Goal: Task Accomplishment & Management: Use online tool/utility

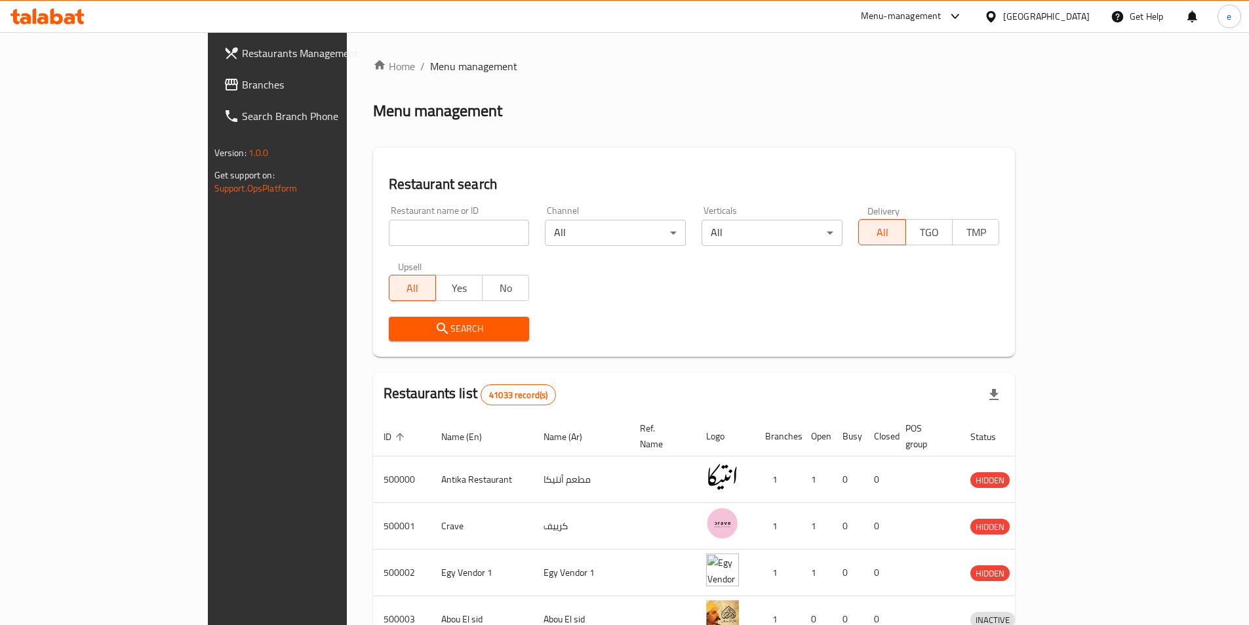
drag, startPoint x: 56, startPoint y: 94, endPoint x: 65, endPoint y: 93, distance: 9.3
click at [213, 94] on link "Branches" at bounding box center [314, 84] width 203 height 31
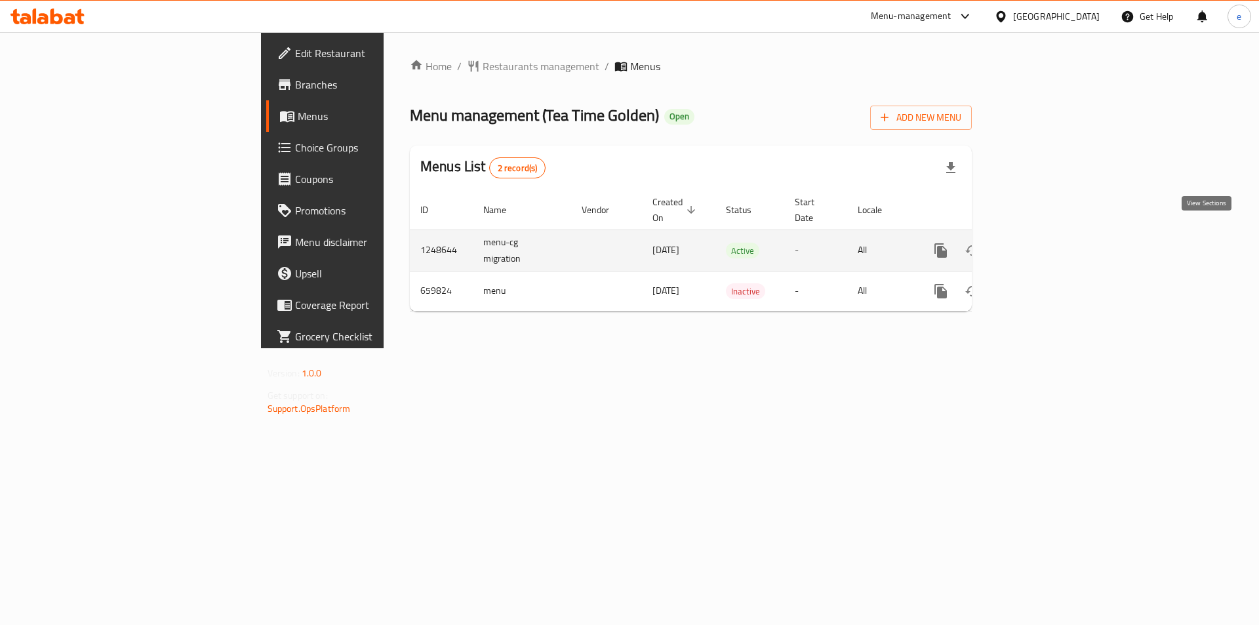
click at [1043, 243] on icon "enhanced table" at bounding box center [1036, 251] width 16 height 16
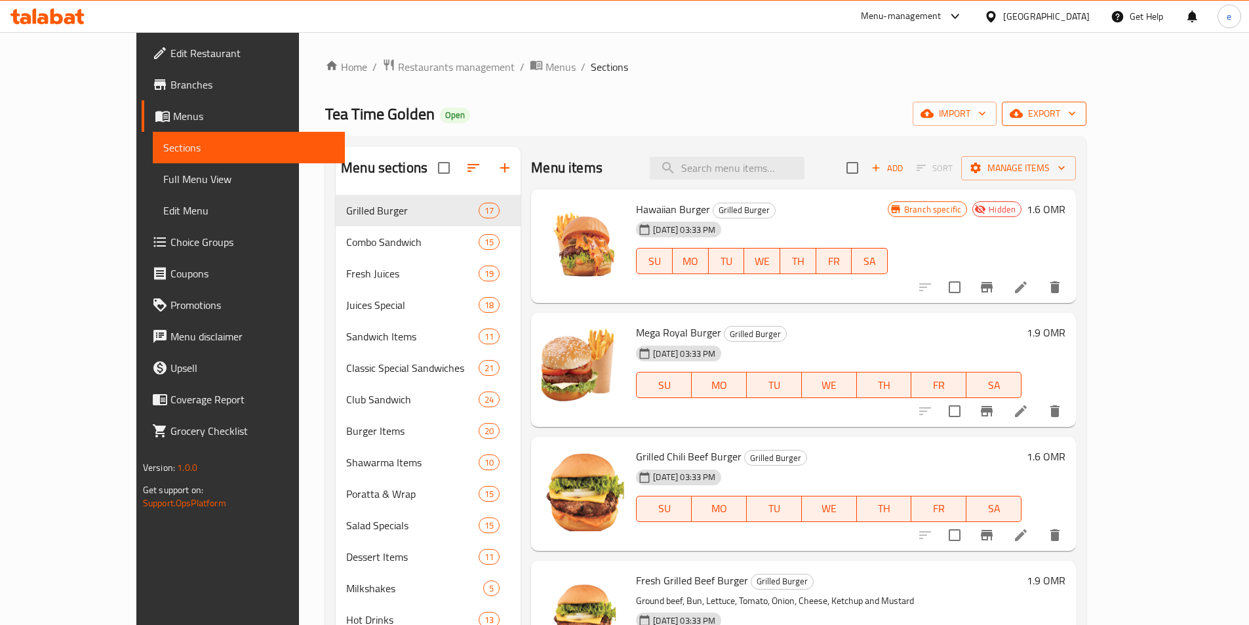
click at [1076, 119] on span "export" at bounding box center [1044, 114] width 64 height 16
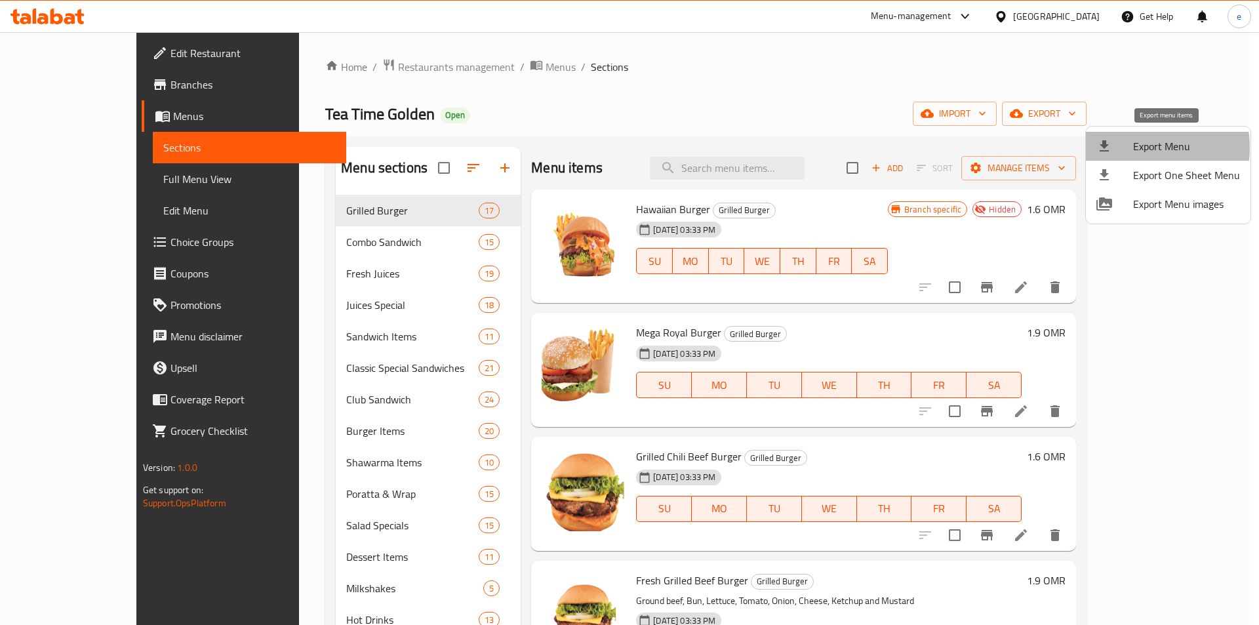
click at [1136, 148] on span "Export Menu" at bounding box center [1186, 146] width 107 height 16
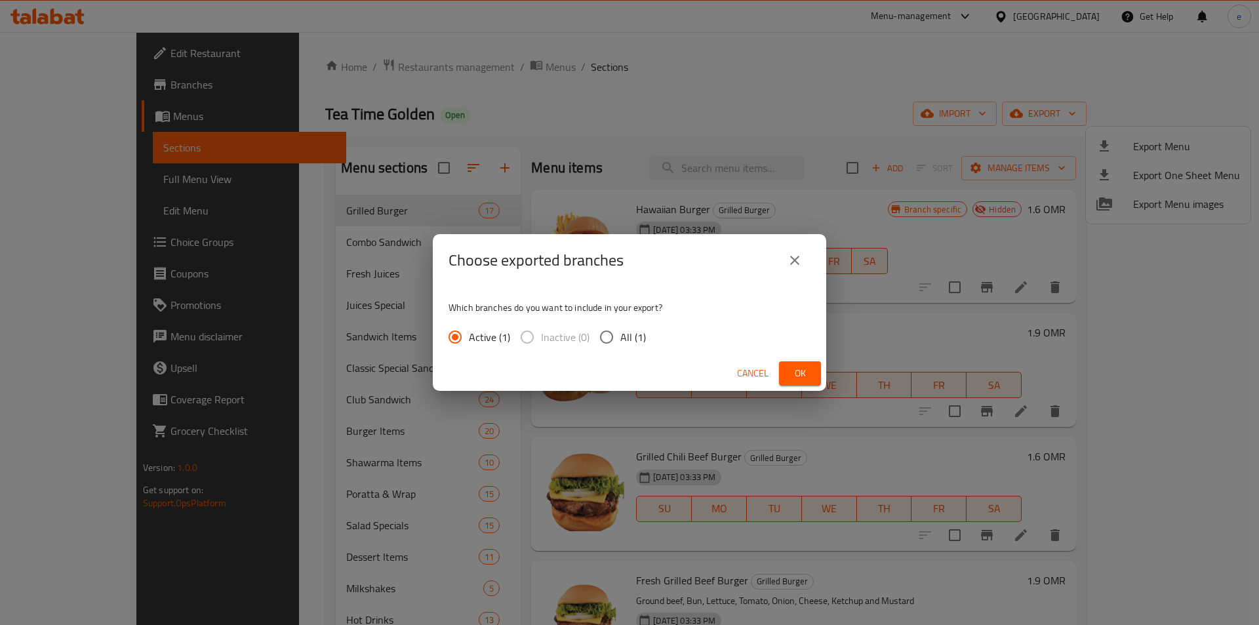
click at [626, 342] on span "All (1)" at bounding box center [633, 337] width 26 height 16
click at [620, 342] on input "All (1)" at bounding box center [607, 337] width 28 height 28
radio input "true"
click at [810, 372] on button "Ok" at bounding box center [800, 373] width 42 height 24
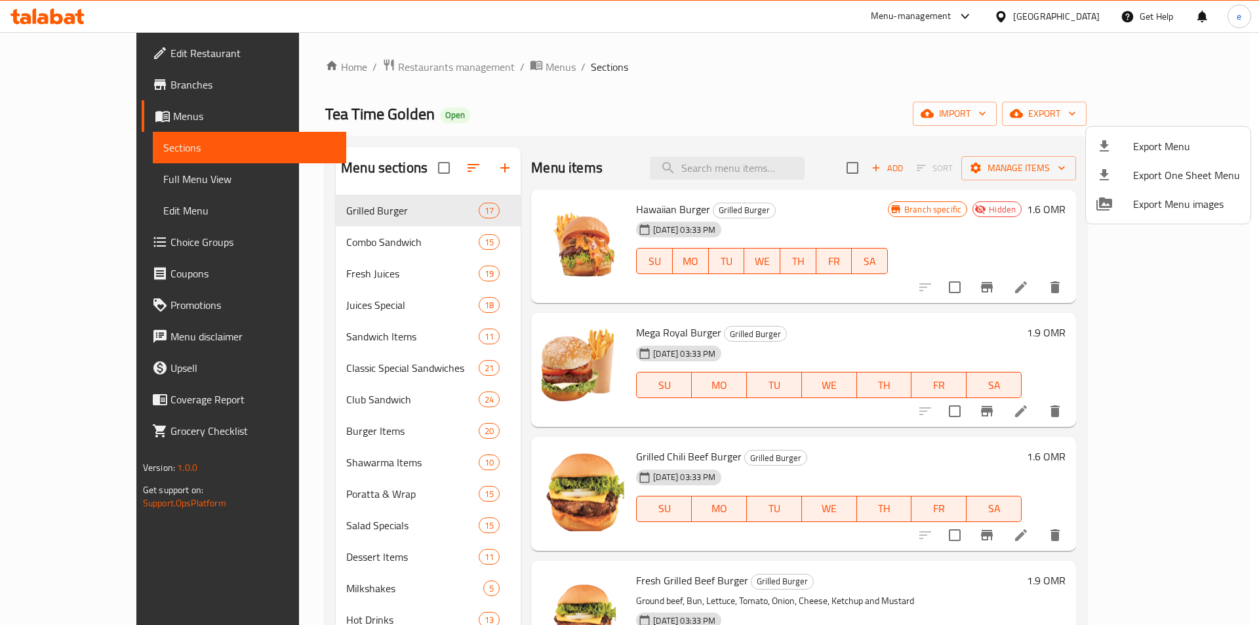
click at [856, 90] on div at bounding box center [629, 312] width 1259 height 625
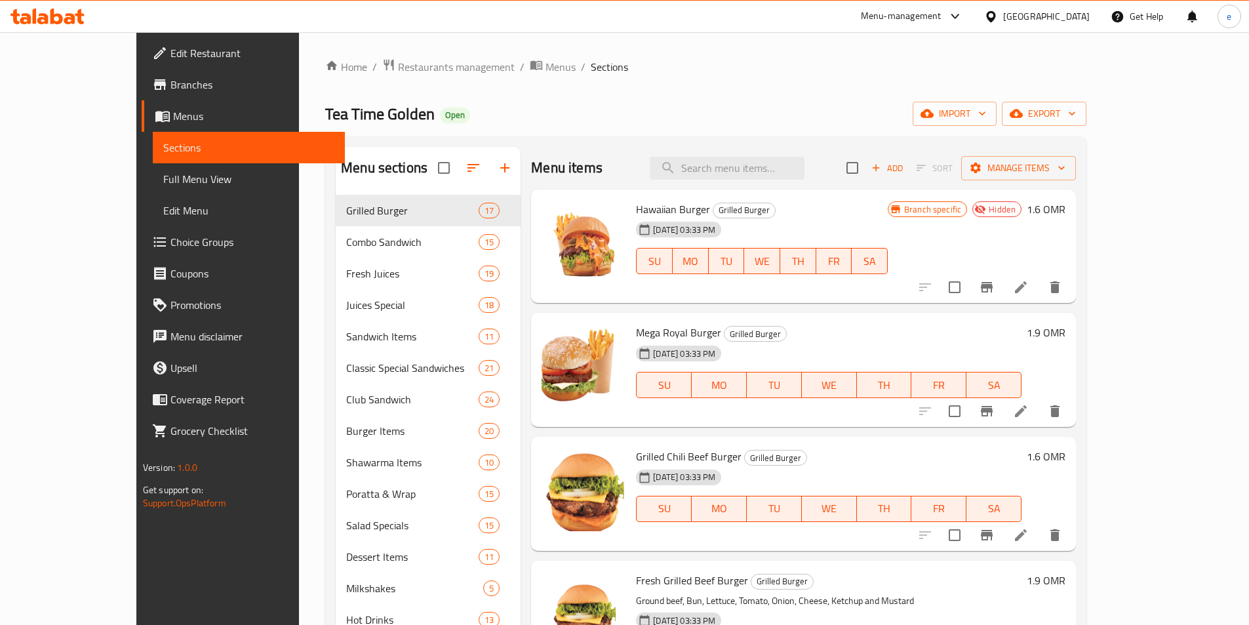
click at [170, 92] on span "Branches" at bounding box center [252, 85] width 164 height 16
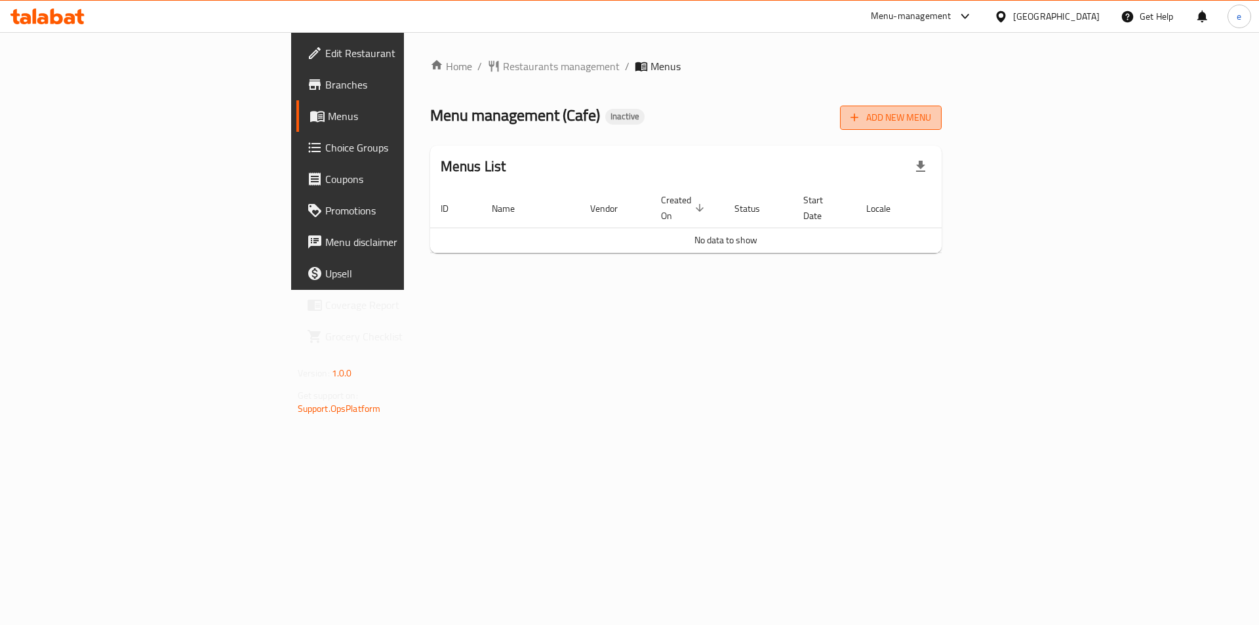
click at [861, 121] on icon "button" at bounding box center [854, 117] width 13 height 13
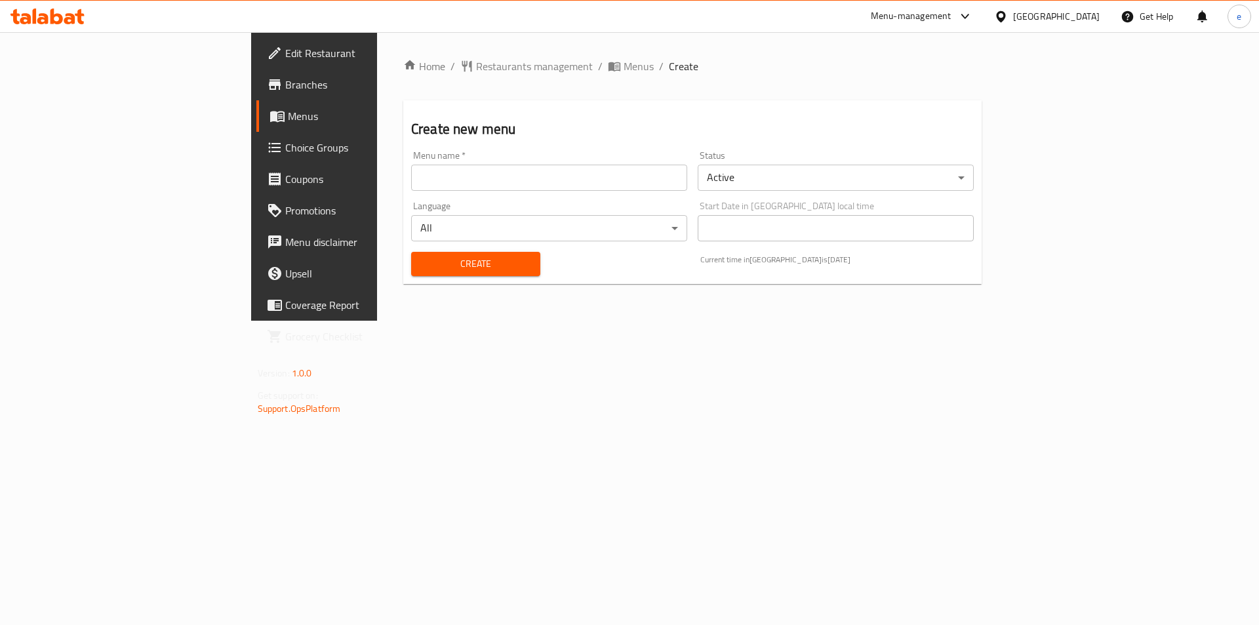
click at [411, 185] on input "text" at bounding box center [549, 178] width 276 height 26
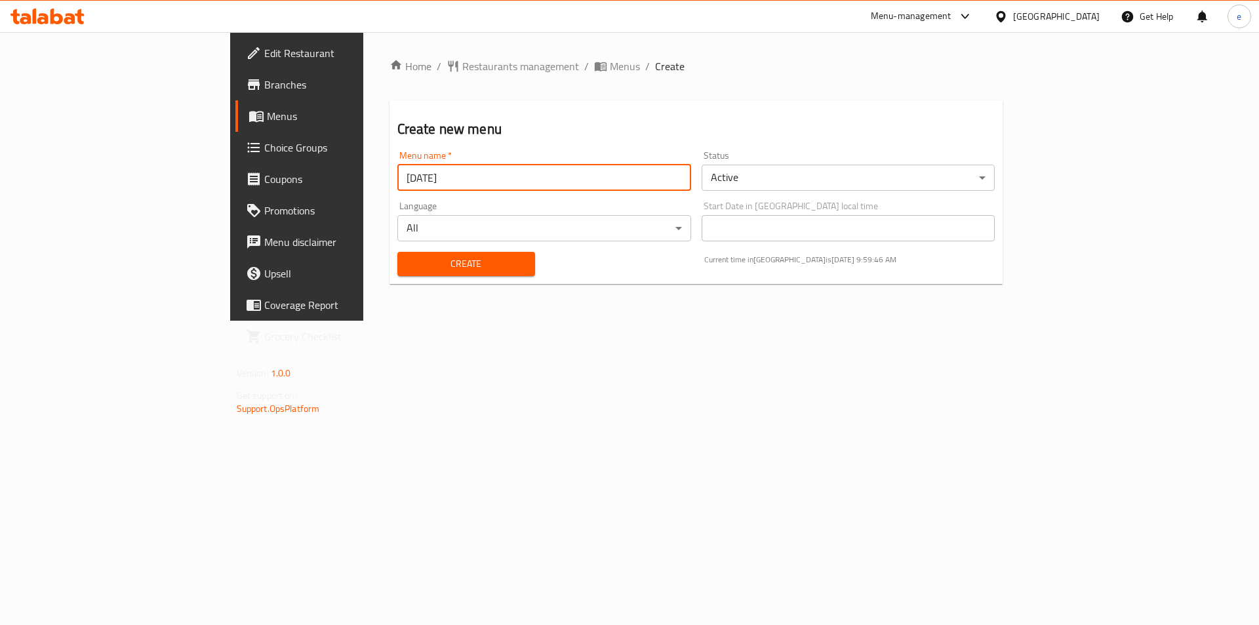
type input "[DATE]"
click at [408, 260] on span "Create" at bounding box center [466, 264] width 117 height 16
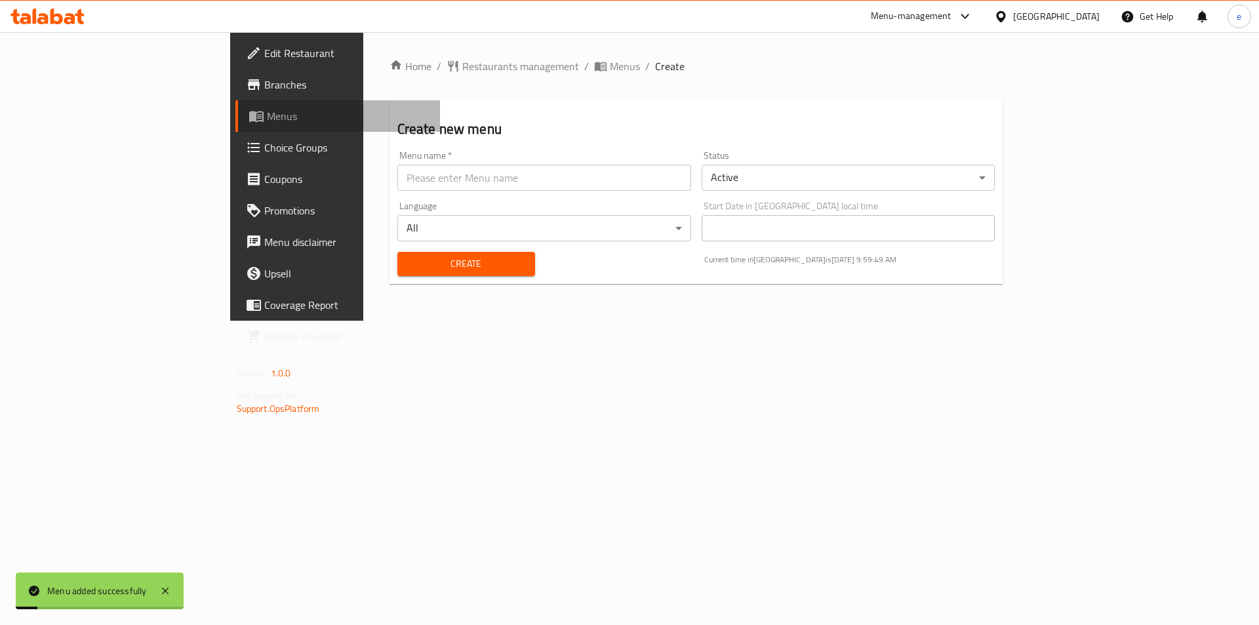
click at [267, 118] on span "Menus" at bounding box center [348, 116] width 163 height 16
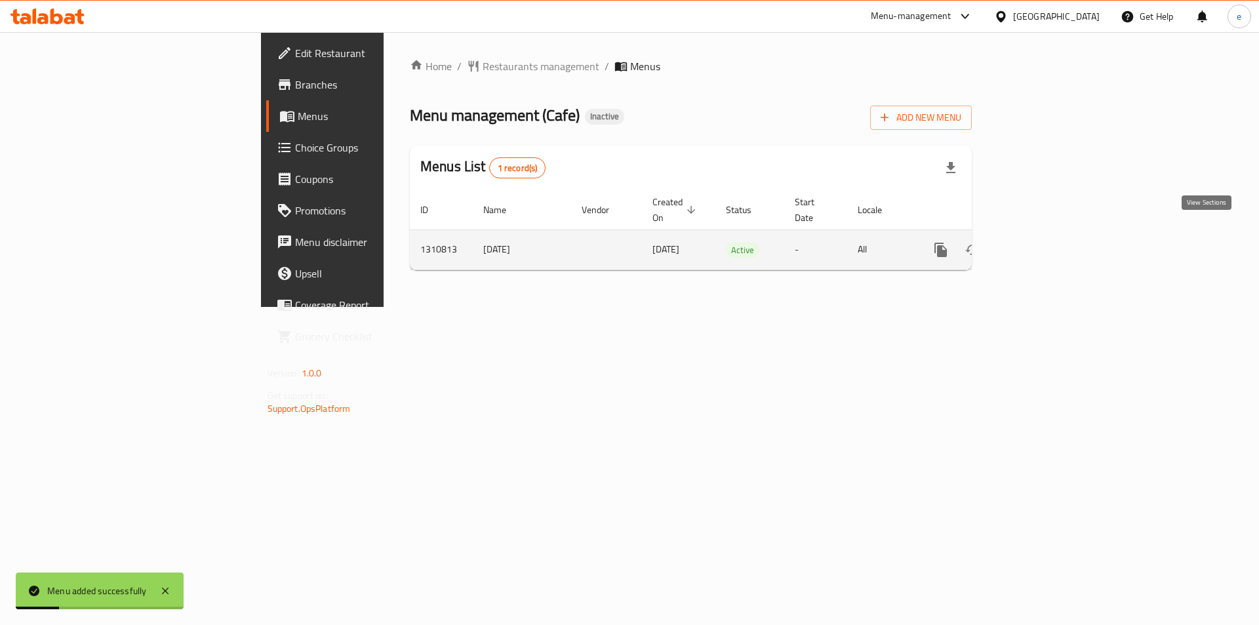
click at [1043, 242] on icon "enhanced table" at bounding box center [1036, 250] width 16 height 16
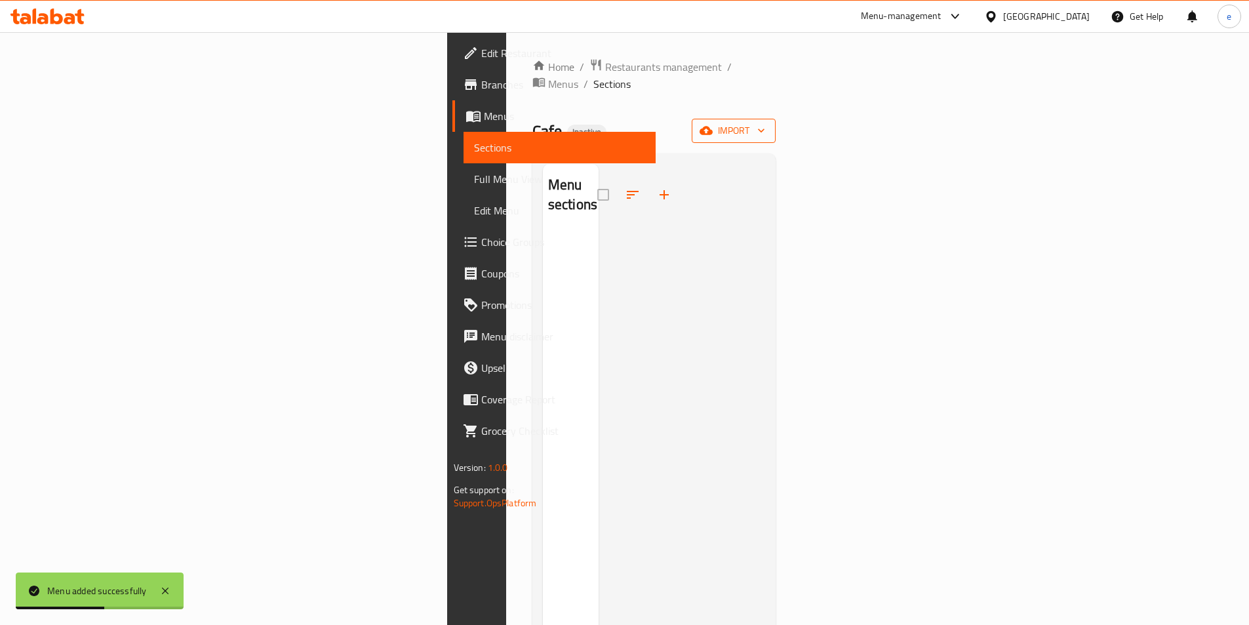
click at [765, 123] on span "import" at bounding box center [733, 131] width 63 height 16
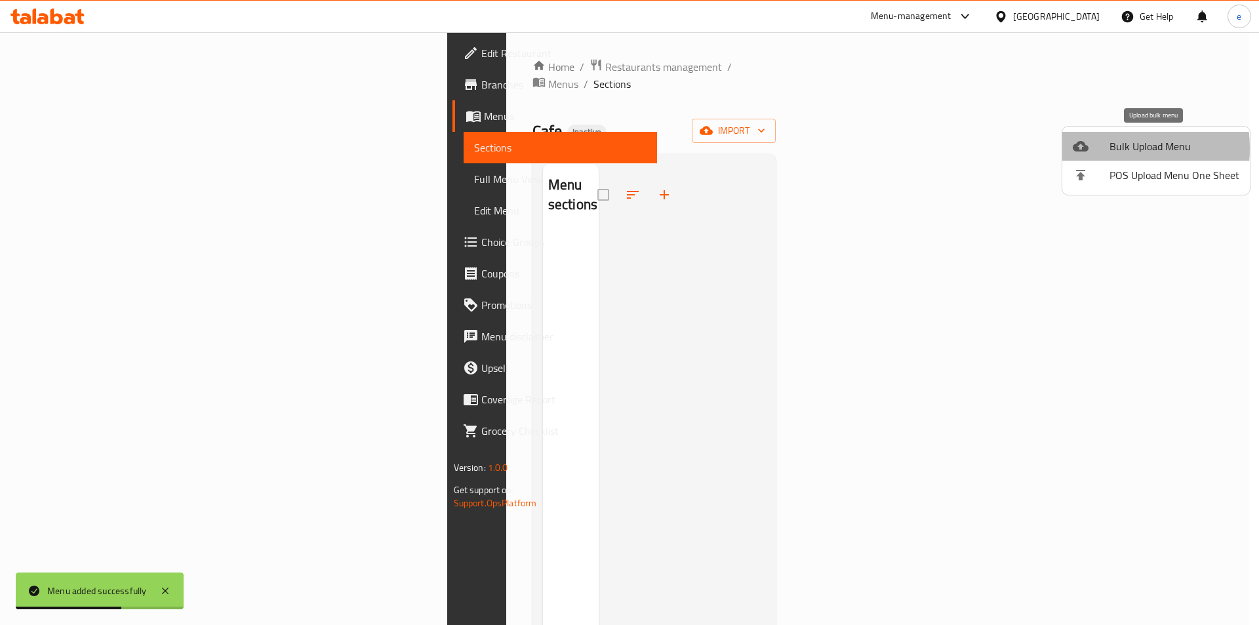
click at [1108, 148] on div at bounding box center [1091, 146] width 37 height 16
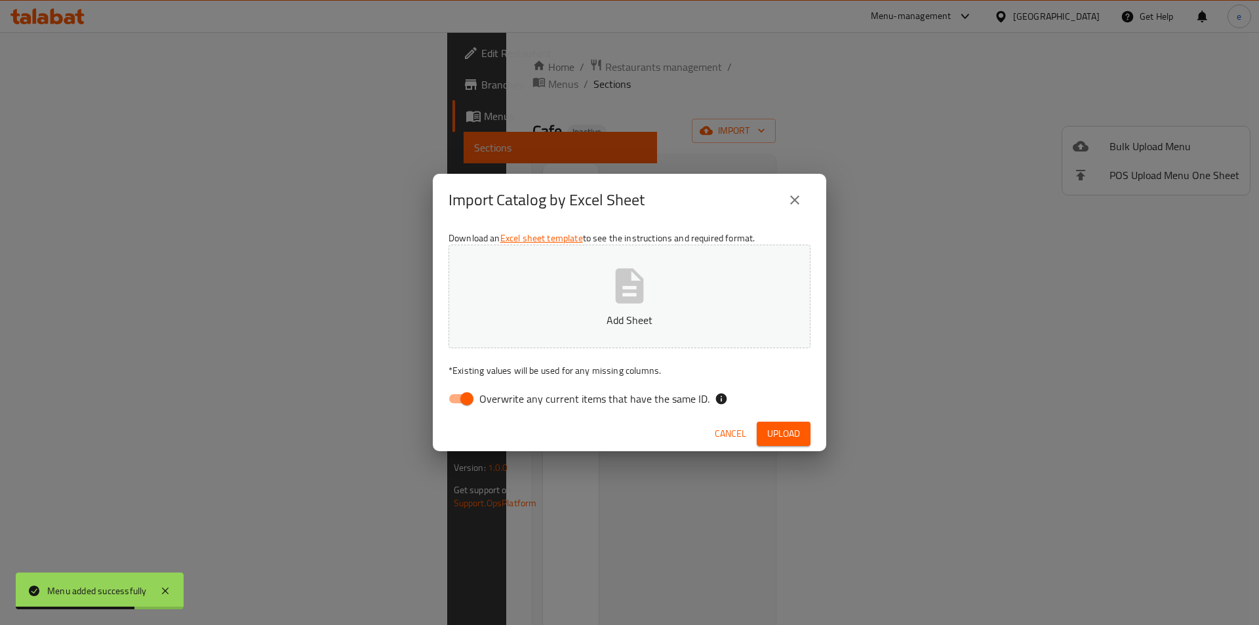
click at [575, 277] on button "Add Sheet" at bounding box center [630, 297] width 362 height 104
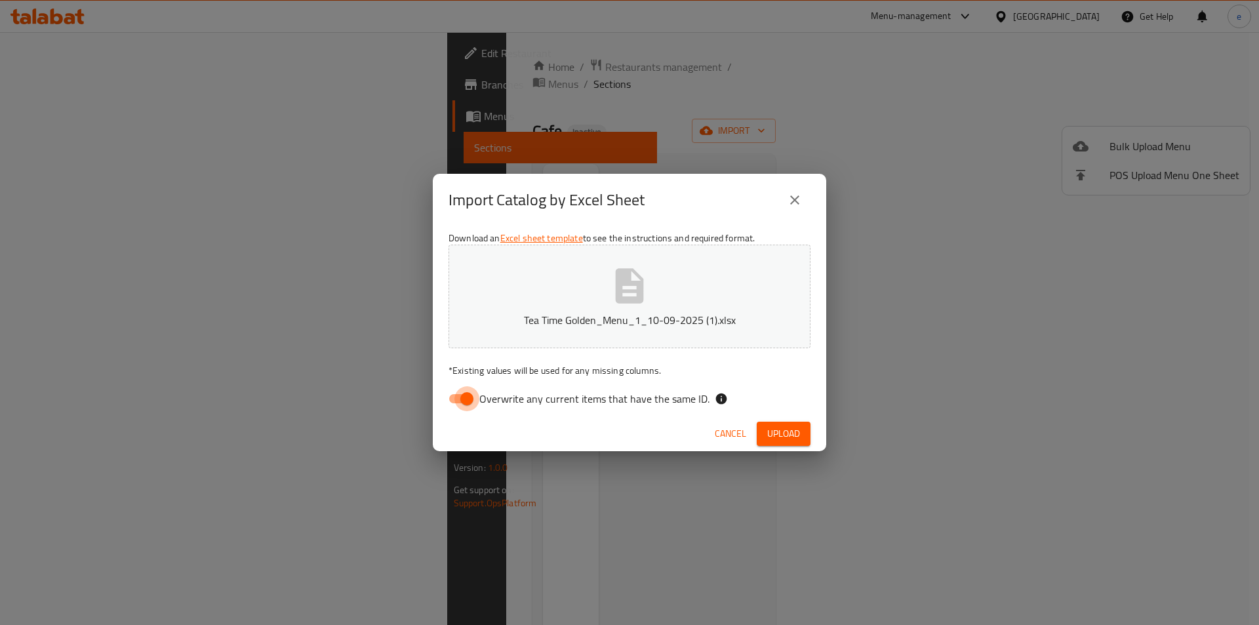
click at [470, 399] on input "Overwrite any current items that have the same ID." at bounding box center [467, 398] width 75 height 25
checkbox input "false"
click at [797, 439] on span "Upload" at bounding box center [783, 434] width 33 height 16
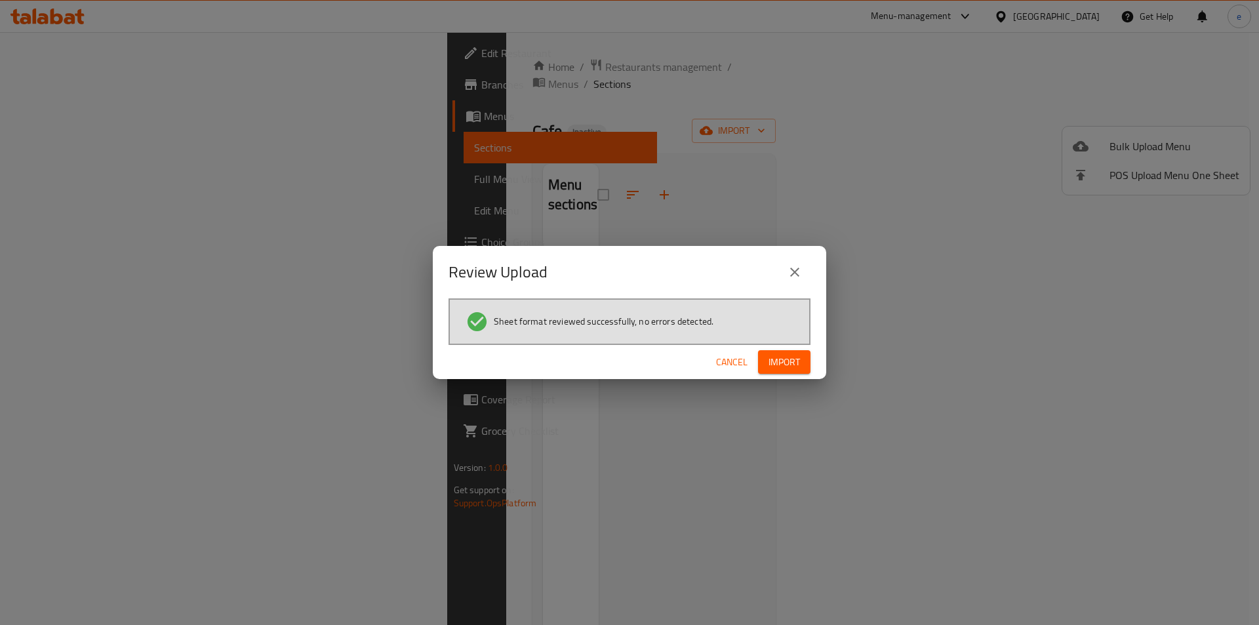
click at [792, 371] on button "Import" at bounding box center [784, 362] width 52 height 24
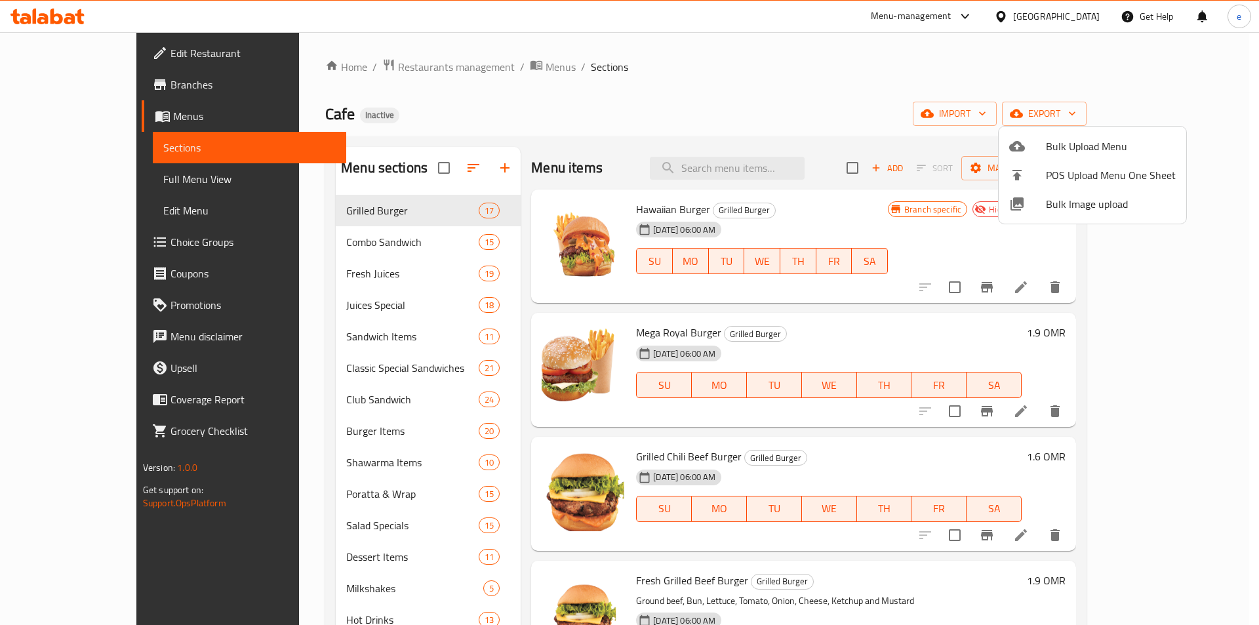
click at [779, 82] on div at bounding box center [629, 312] width 1259 height 625
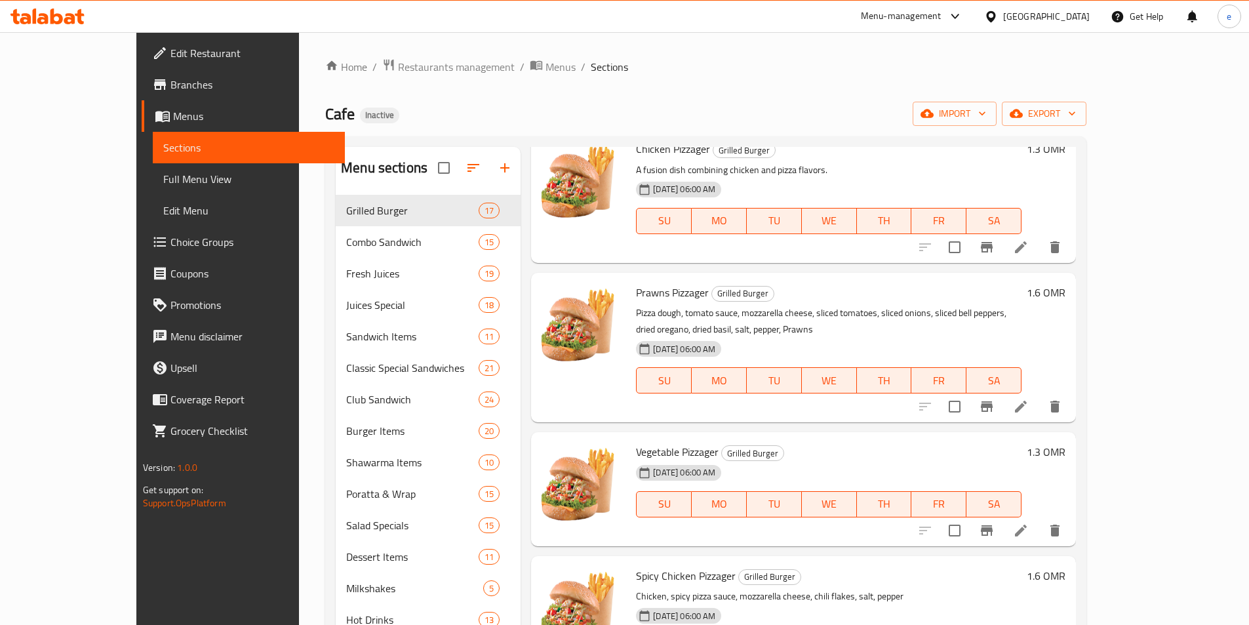
scroll to position [1401, 0]
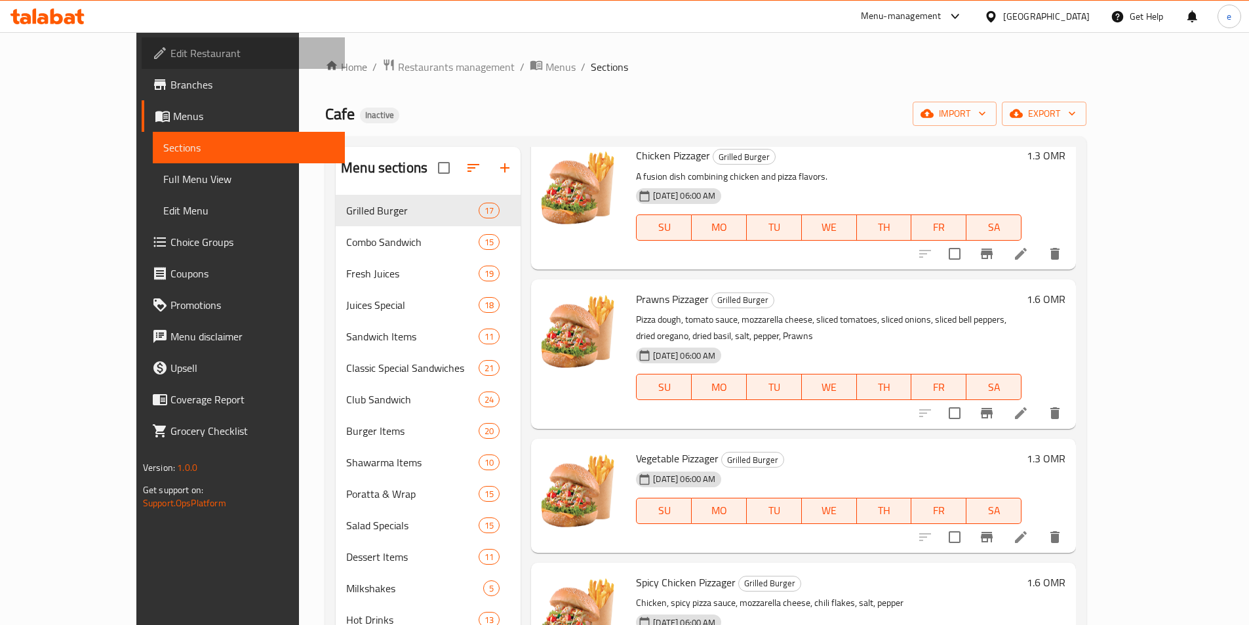
click at [170, 45] on span "Edit Restaurant" at bounding box center [252, 53] width 164 height 16
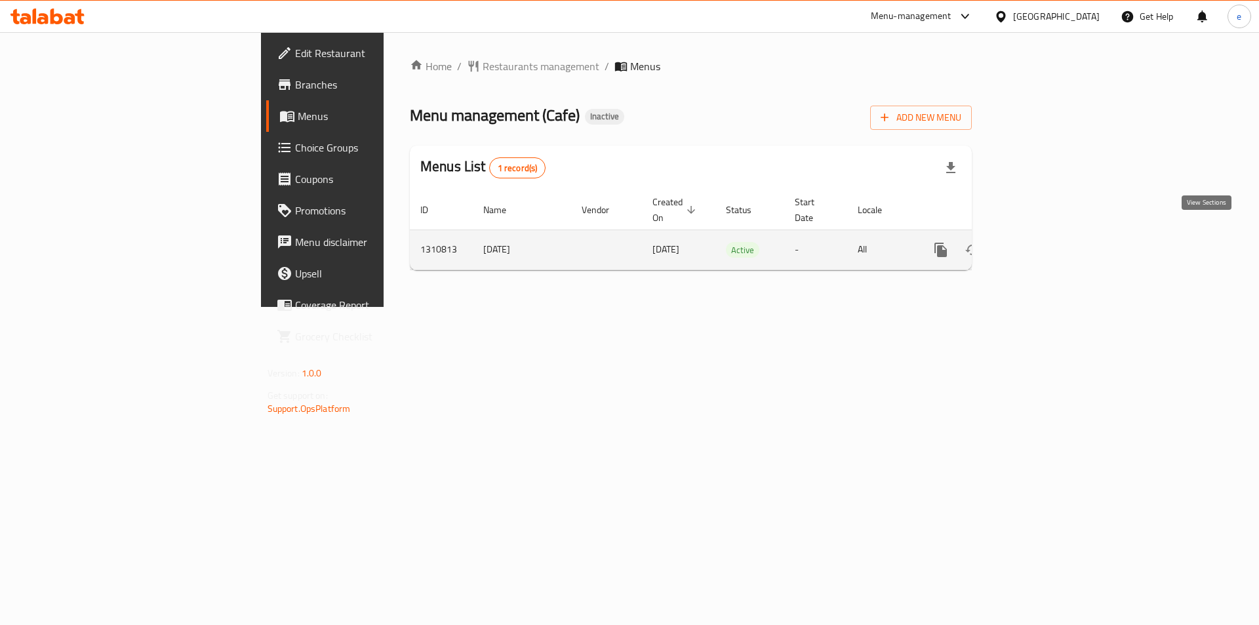
click at [1051, 234] on link "enhanced table" at bounding box center [1035, 249] width 31 height 31
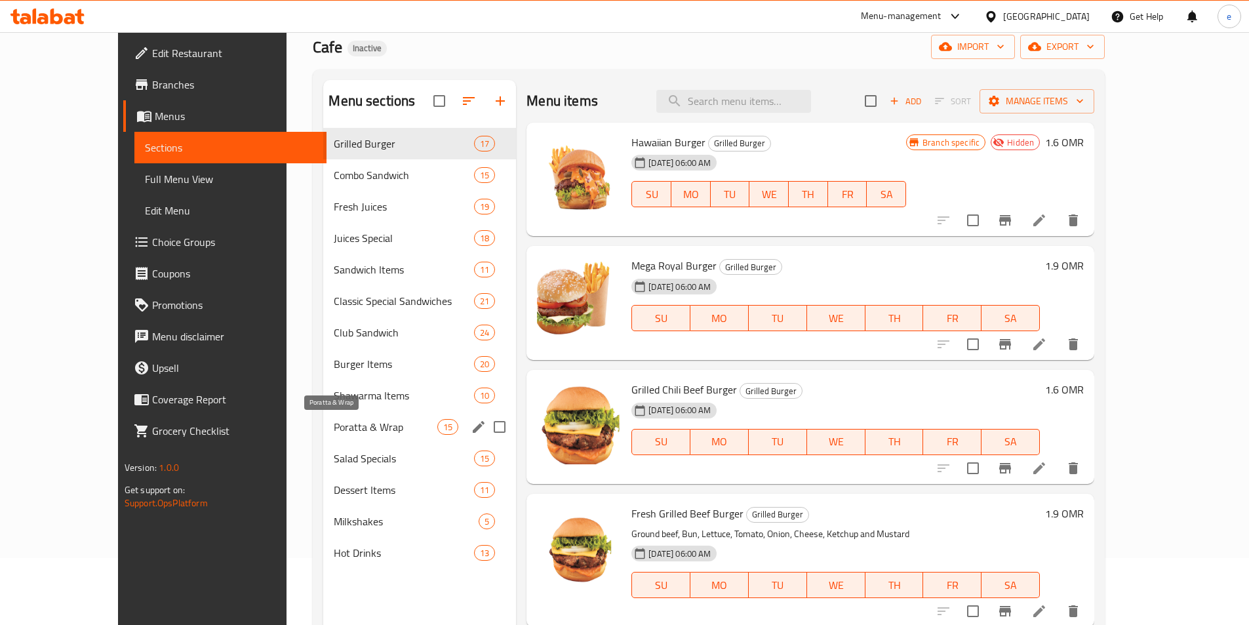
scroll to position [131, 0]
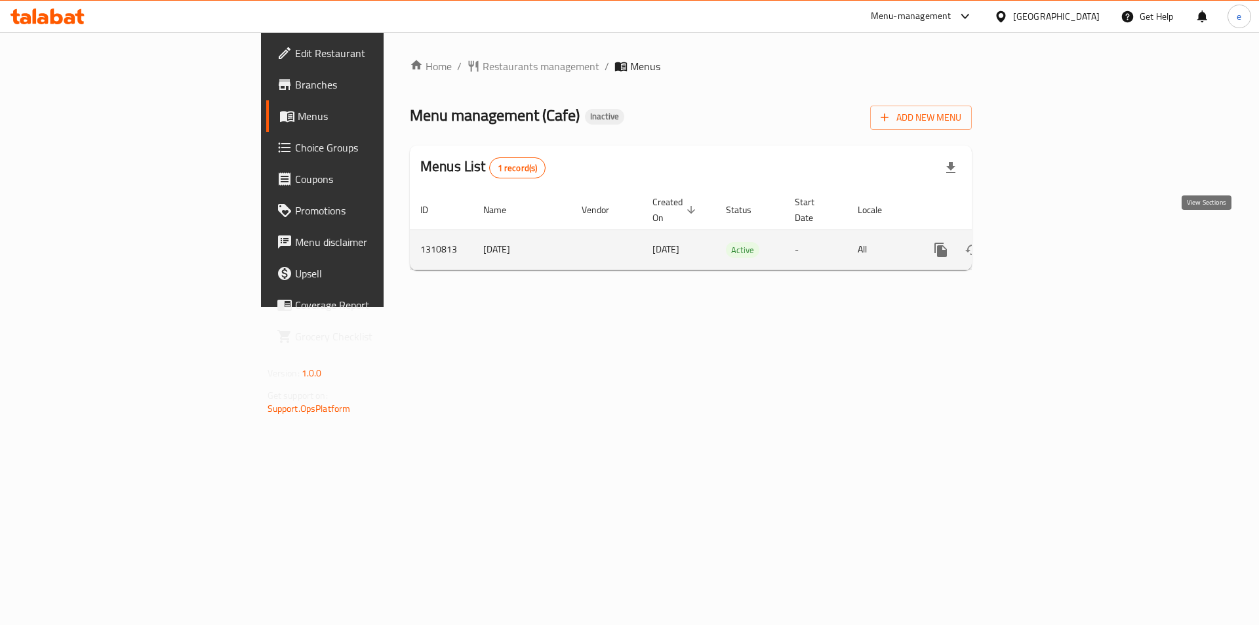
click at [1041, 244] on icon "enhanced table" at bounding box center [1036, 250] width 12 height 12
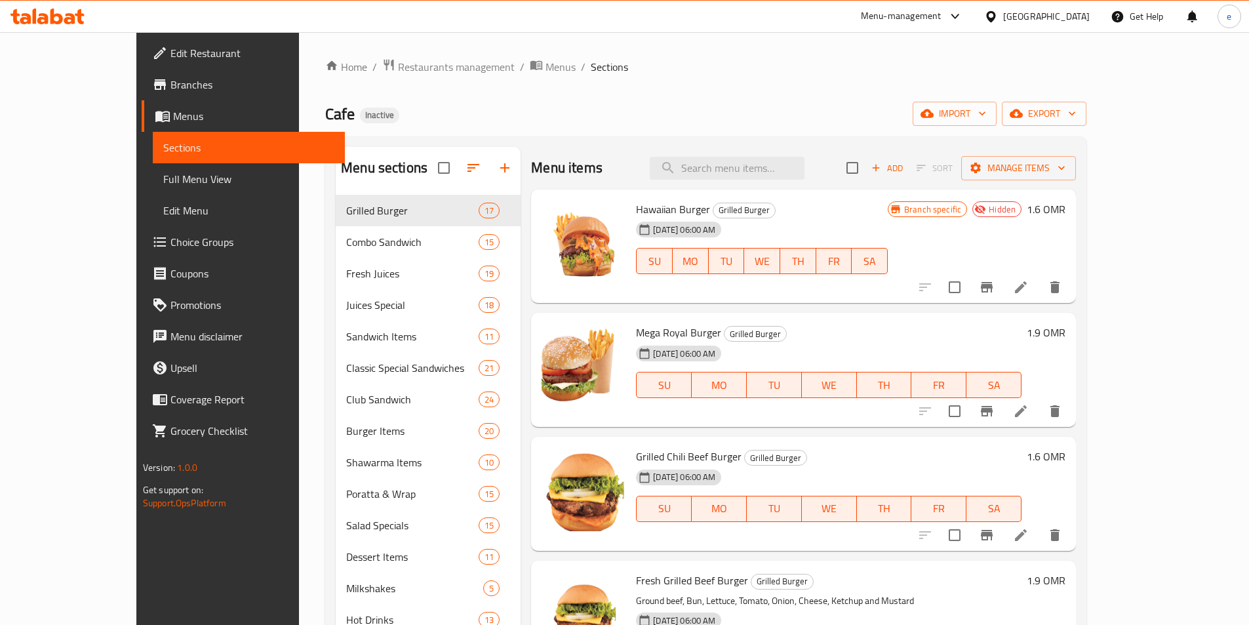
click at [163, 174] on span "Full Menu View" at bounding box center [248, 179] width 171 height 16
